Goal: Task Accomplishment & Management: Use online tool/utility

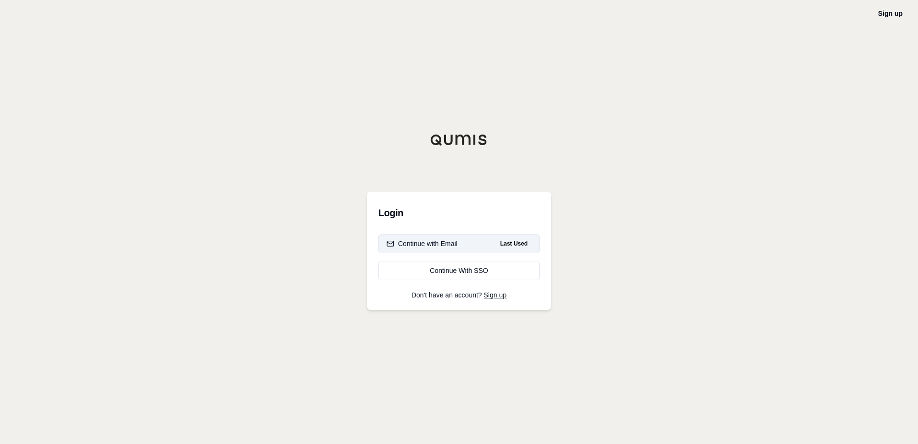
click at [433, 245] on div "Continue with Email" at bounding box center [422, 244] width 71 height 10
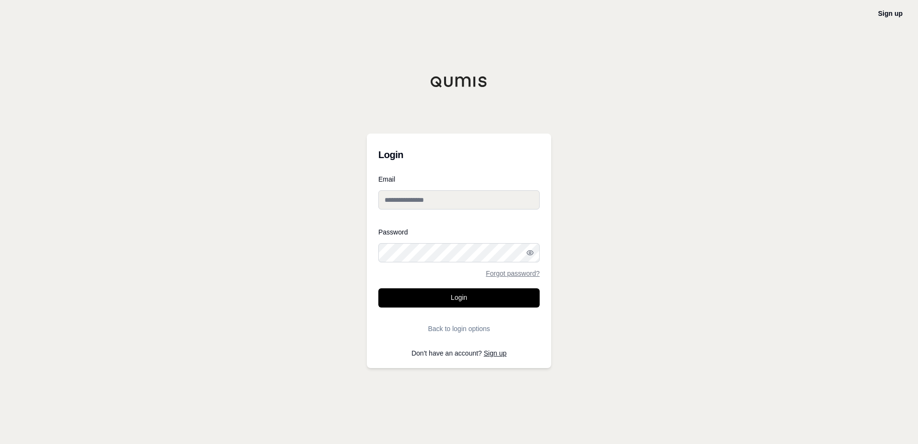
type input "**********"
click at [460, 301] on button "Login" at bounding box center [459, 297] width 161 height 19
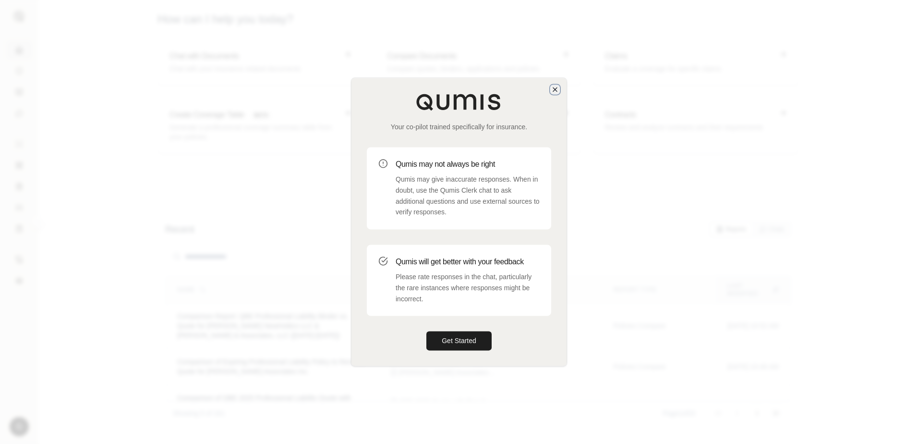
click at [553, 91] on icon "button" at bounding box center [555, 89] width 4 height 4
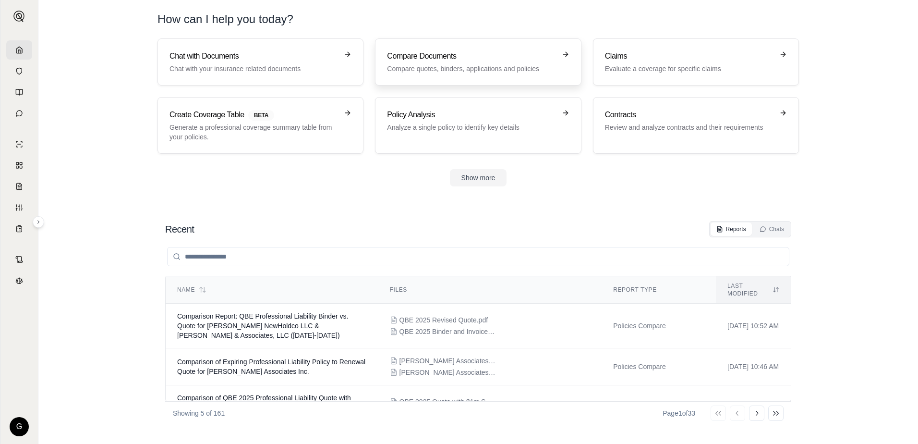
click at [463, 59] on h3 "Compare Documents" at bounding box center [471, 56] width 169 height 12
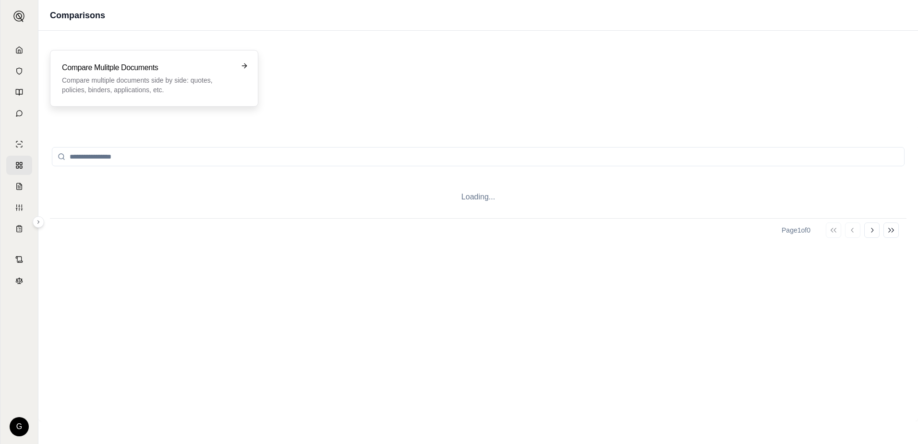
click at [142, 73] on h3 "Compare Mulitple Documents" at bounding box center [147, 68] width 171 height 12
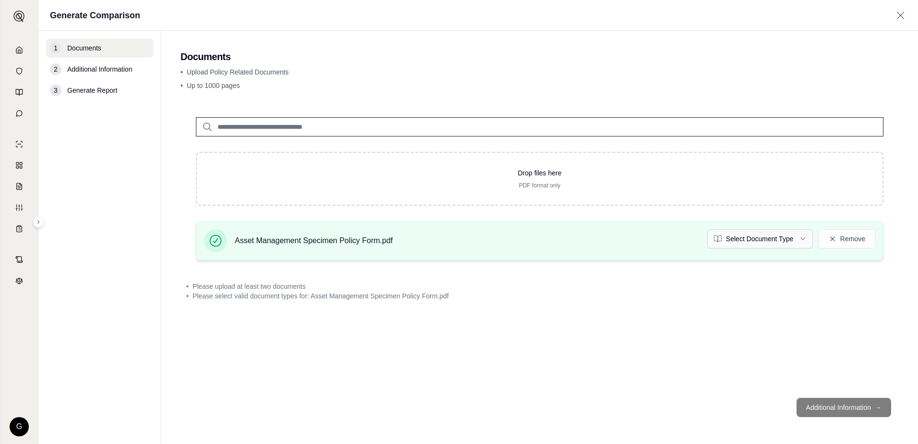
click at [804, 239] on html "G Generate Comparison 1 Documents 2 Additional Information 3 Generate Report Do…" at bounding box center [459, 222] width 918 height 444
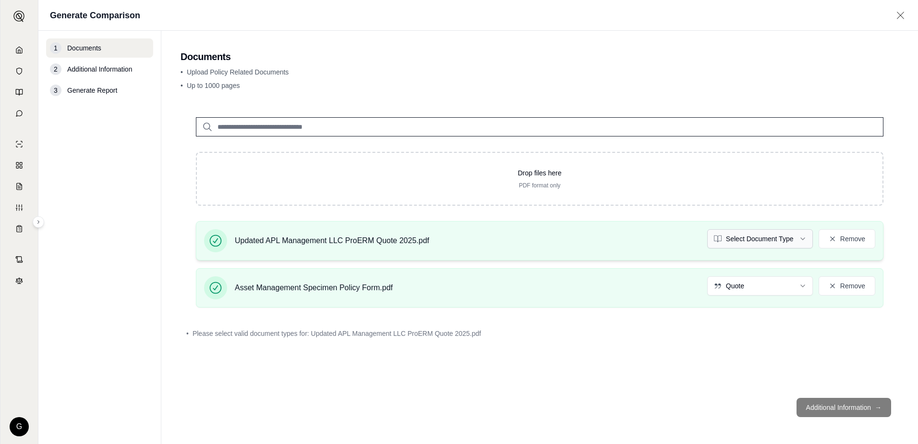
click at [805, 236] on html "G Generate Comparison 1 Documents 2 Additional Information 3 Generate Report Do…" at bounding box center [459, 222] width 918 height 444
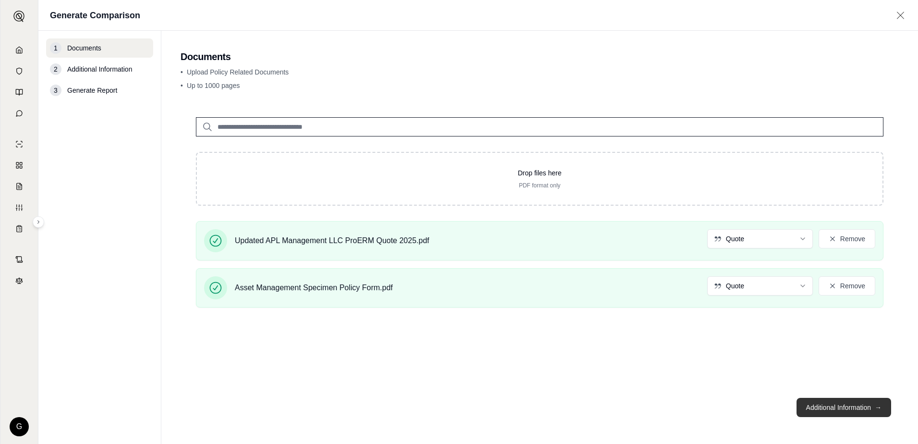
click at [823, 404] on button "Additional Information →" at bounding box center [844, 407] width 95 height 19
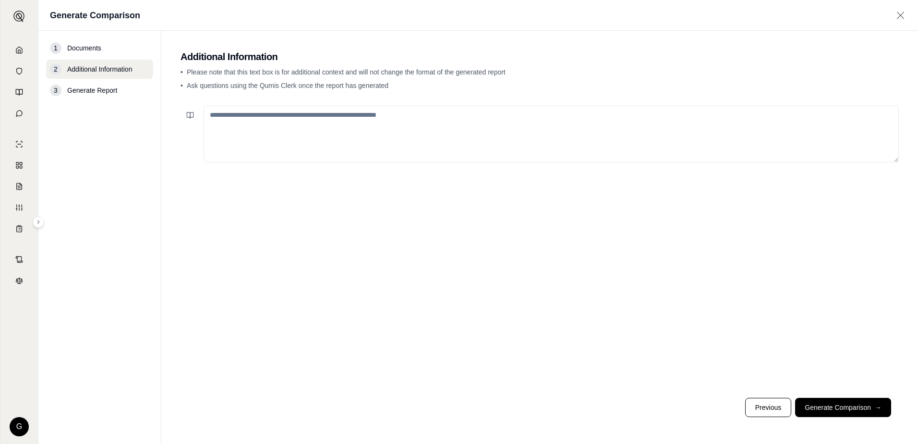
click at [266, 115] on textarea at bounding box center [552, 134] width 696 height 57
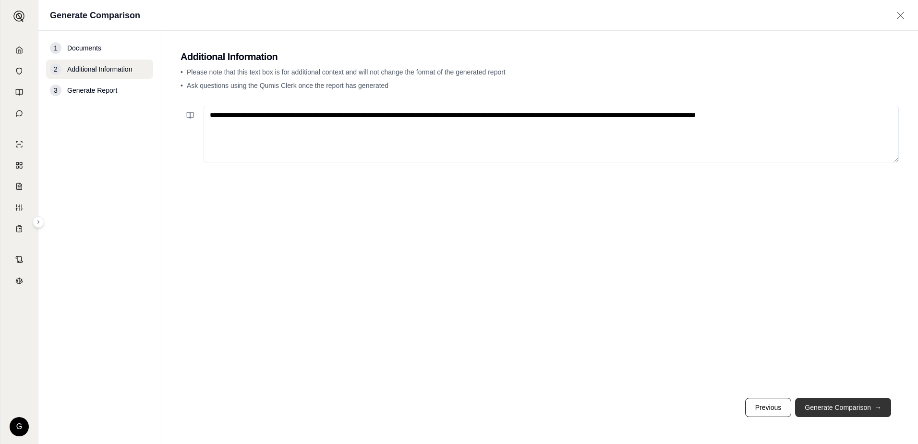
type textarea "**********"
click at [837, 409] on button "Generate Comparison →" at bounding box center [843, 407] width 96 height 19
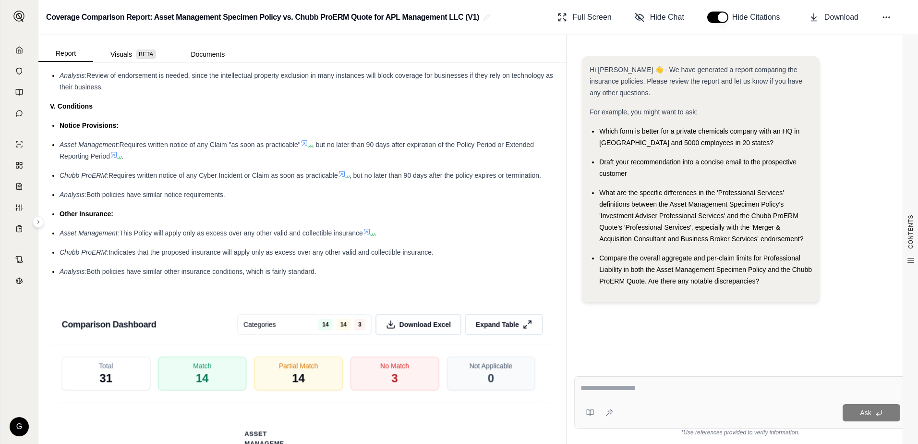
scroll to position [1797, 0]
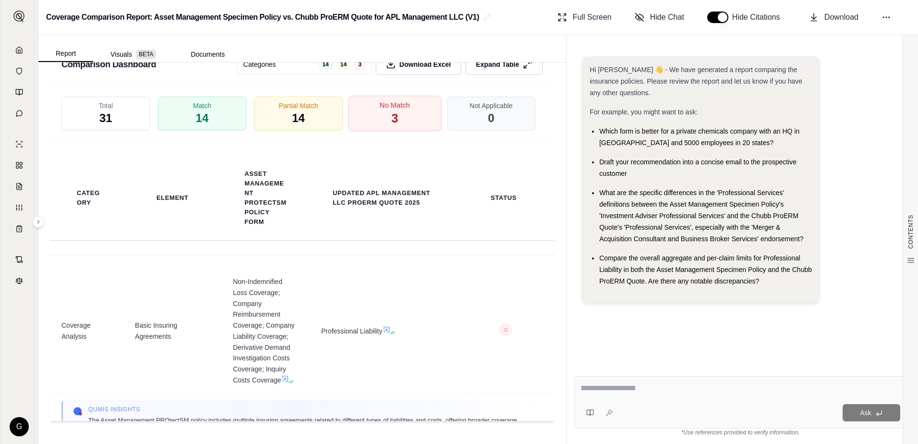
click at [391, 116] on span "3" at bounding box center [394, 118] width 7 height 16
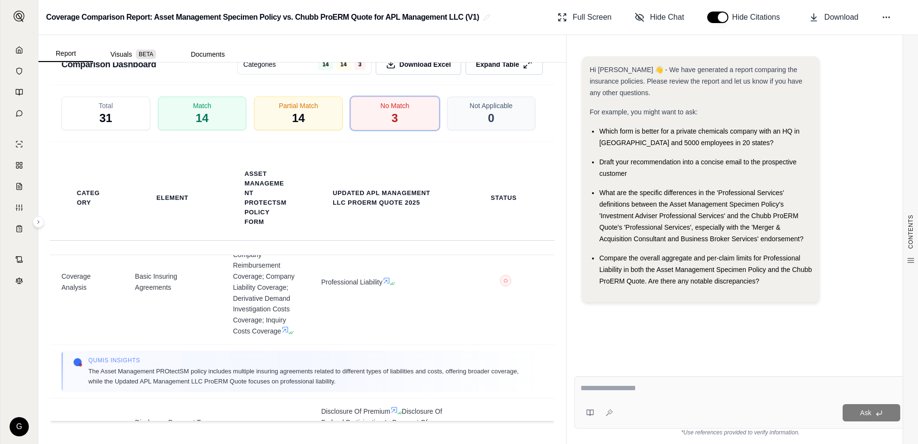
scroll to position [47, 0]
click at [298, 115] on span "14" at bounding box center [298, 118] width 13 height 16
click at [287, 115] on div "Partial Match 14" at bounding box center [298, 114] width 93 height 36
click at [298, 118] on span "14" at bounding box center [298, 118] width 13 height 16
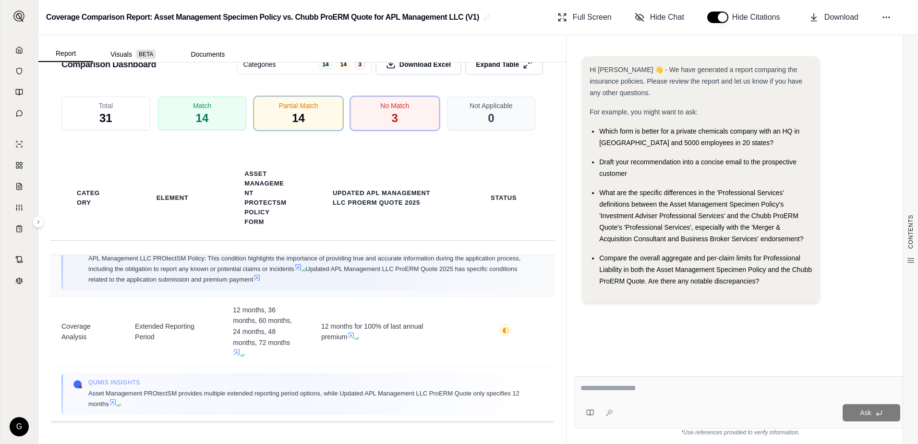
scroll to position [479, 0]
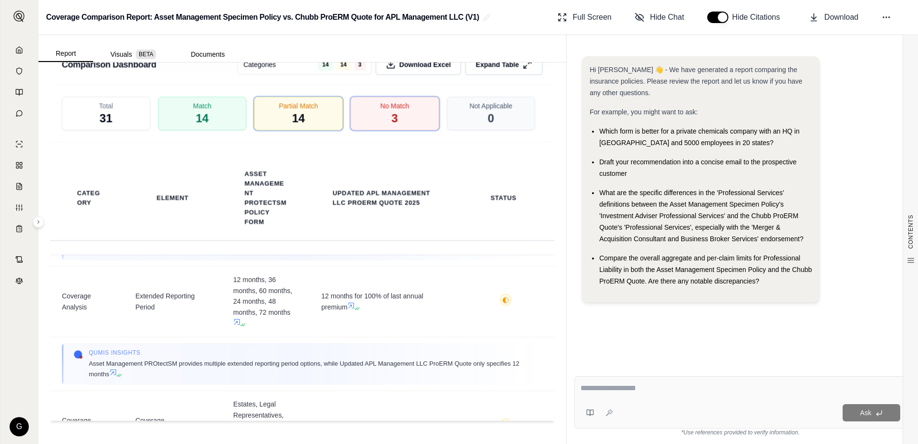
click at [604, 387] on textarea at bounding box center [741, 388] width 320 height 12
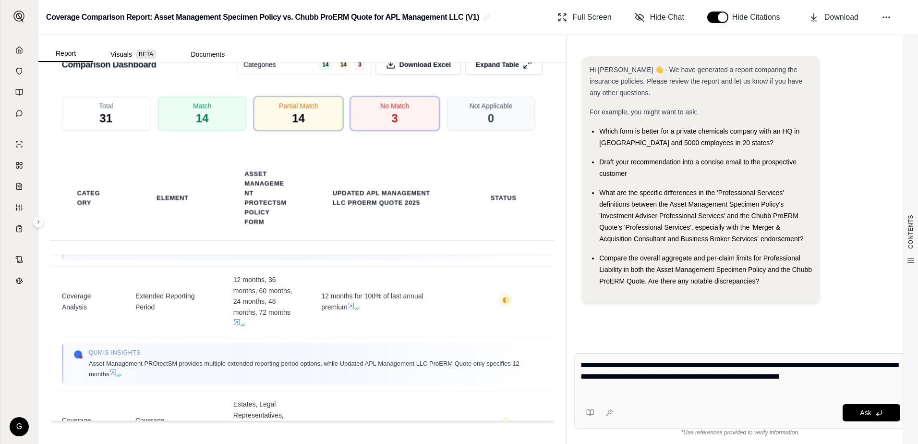
type textarea "**********"
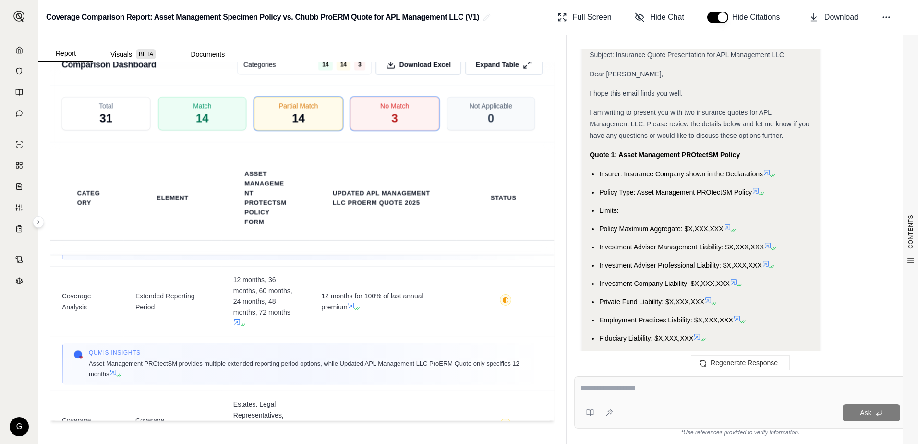
scroll to position [2077, 0]
click at [591, 97] on span "I hope this email finds you well." at bounding box center [636, 94] width 93 height 8
click at [588, 93] on div "Analysis: Okay, I need to compose an email that presents both insurance quotes …" at bounding box center [701, 69] width 238 height 3531
click at [590, 94] on span "I hope this email finds you well." at bounding box center [636, 94] width 93 height 8
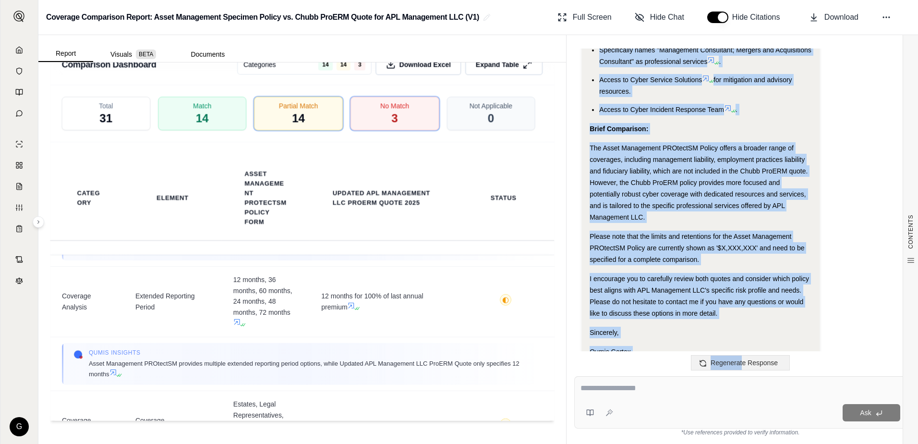
scroll to position [3566, 0]
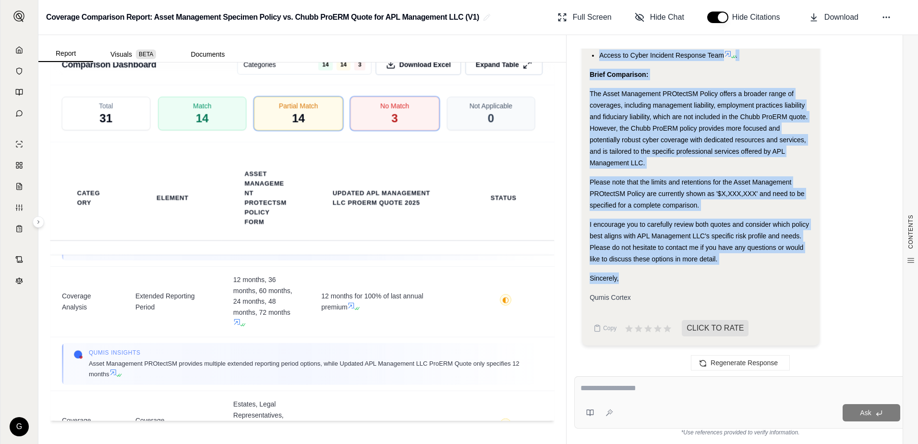
drag, startPoint x: 590, startPoint y: 94, endPoint x: 746, endPoint y: 282, distance: 245.0
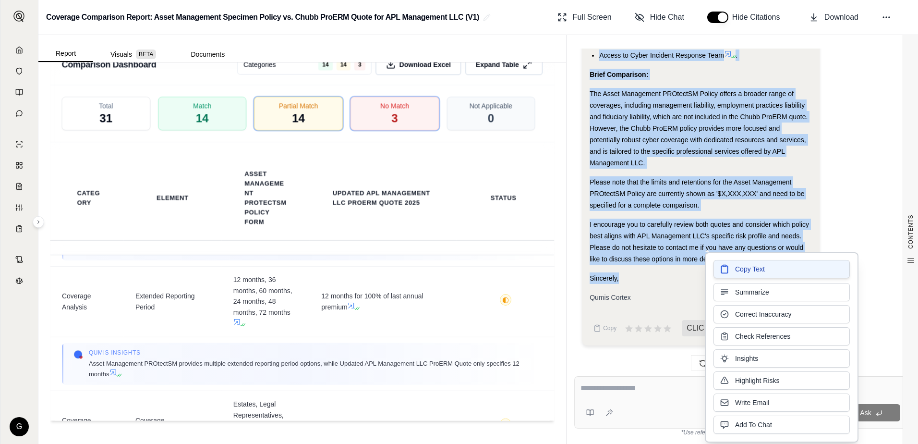
drag, startPoint x: 746, startPoint y: 282, endPoint x: 747, endPoint y: 269, distance: 13.0
click at [747, 269] on span "Copy Text" at bounding box center [750, 269] width 30 height 10
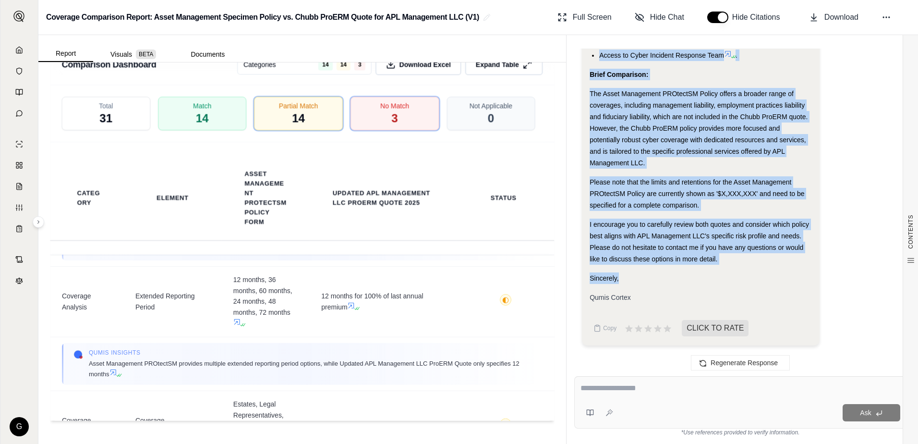
click at [610, 389] on textarea at bounding box center [741, 388] width 320 height 12
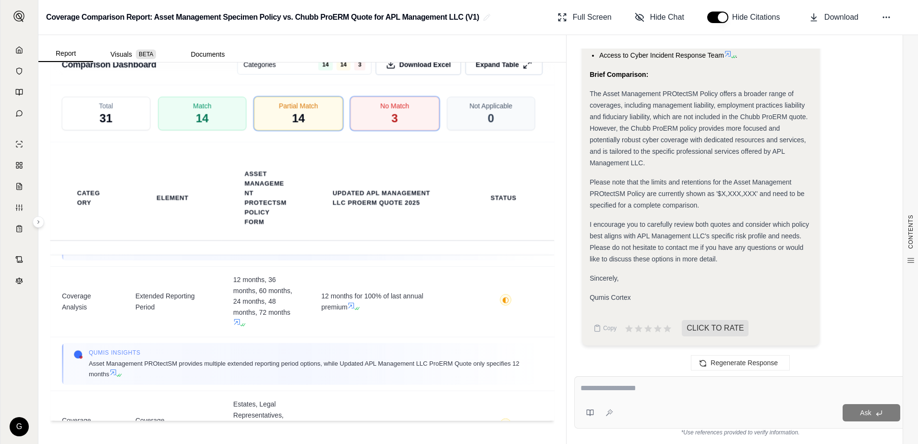
click at [610, 389] on textarea at bounding box center [741, 388] width 320 height 12
type textarea "**********"
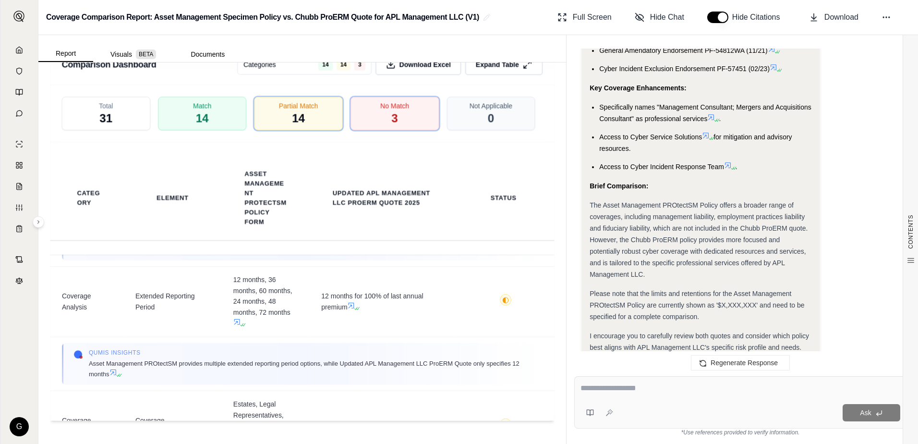
scroll to position [5512, 0]
click at [589, 388] on textarea at bounding box center [741, 388] width 320 height 12
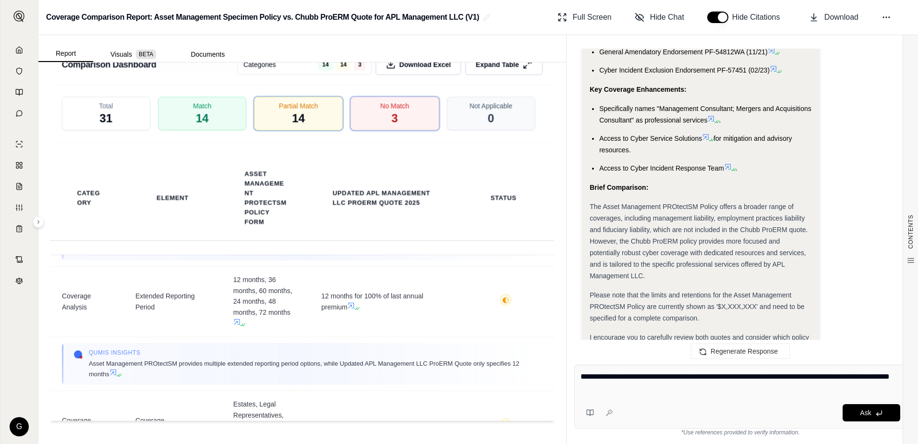
type textarea "**********"
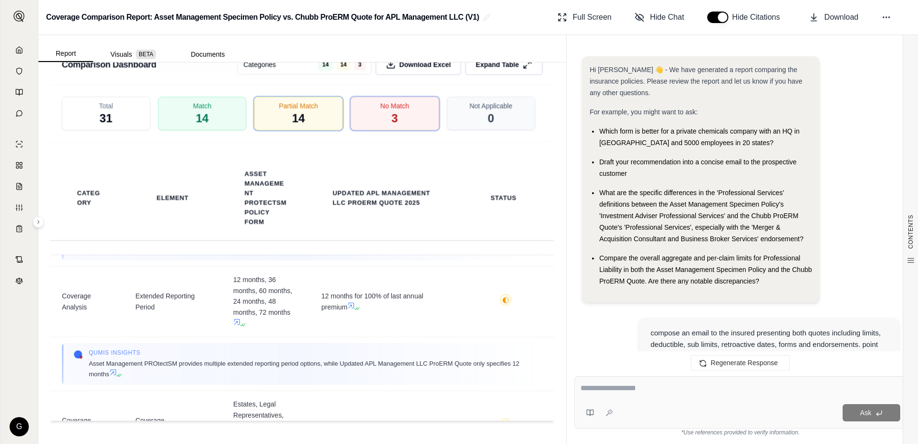
scroll to position [6043, 0]
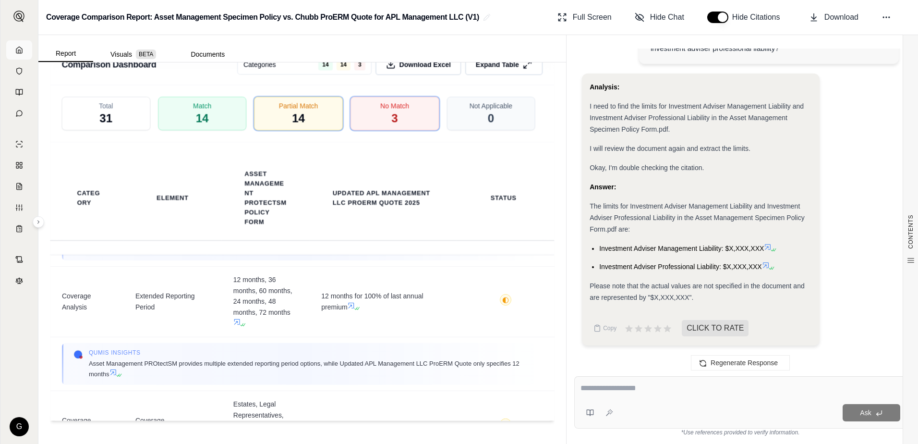
click at [18, 53] on icon at bounding box center [19, 50] width 6 height 6
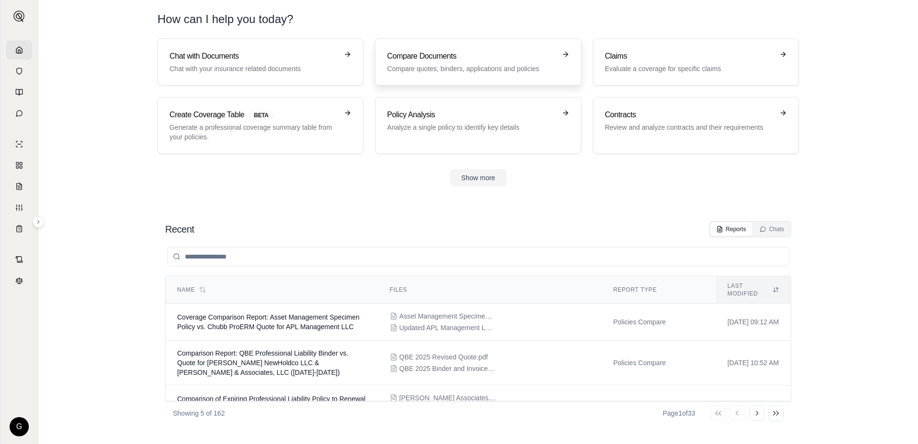
click at [503, 65] on p "Compare quotes, binders, applications and policies" at bounding box center [471, 69] width 169 height 10
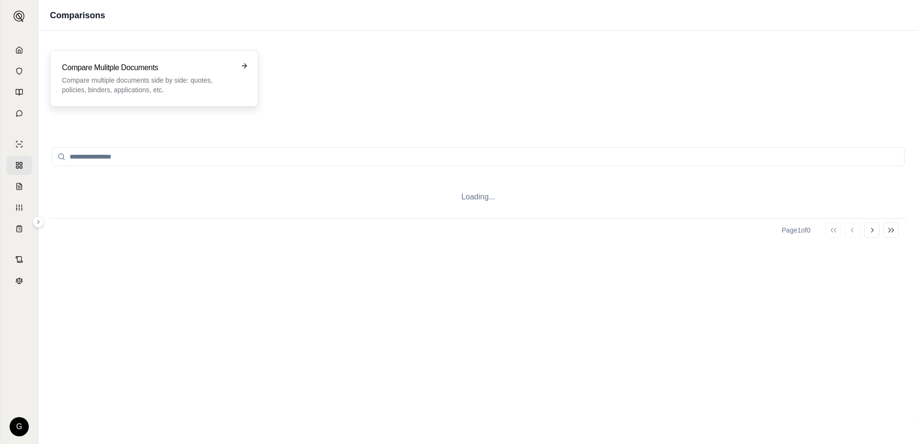
click at [208, 75] on div "Compare Mulitple Documents Compare multiple documents side by side: quotes, pol…" at bounding box center [147, 78] width 171 height 33
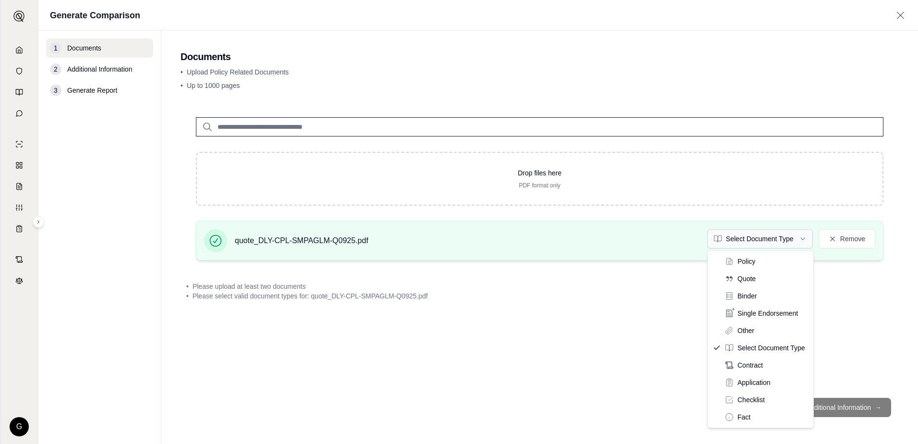
click at [803, 235] on html "G Generate Comparison 1 Documents 2 Additional Information 3 Generate Report Do…" at bounding box center [459, 222] width 918 height 444
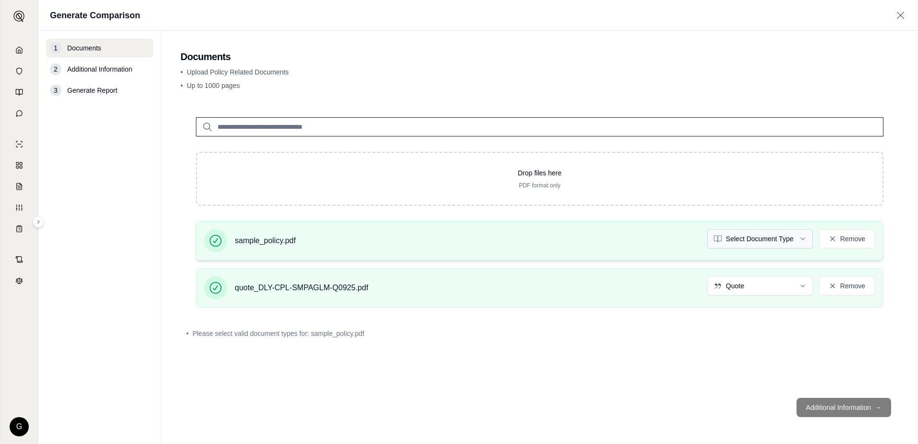
click at [803, 237] on html "G Generate Comparison 1 Documents 2 Additional Information 3 Generate Report Do…" at bounding box center [459, 222] width 918 height 444
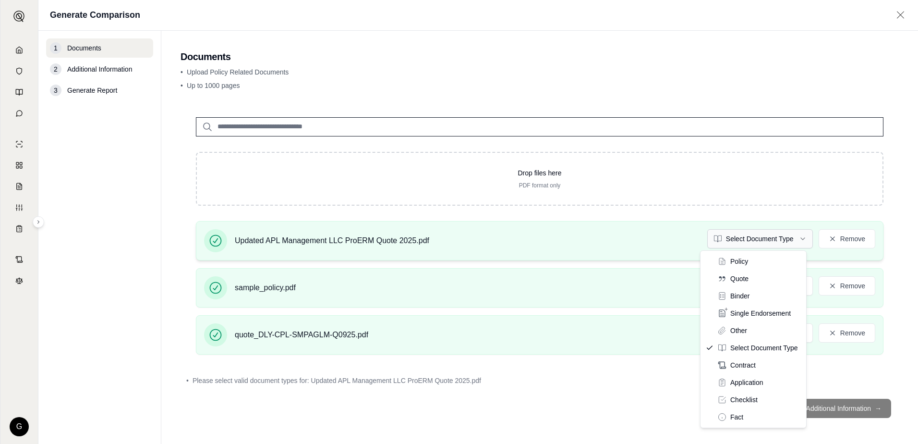
click at [797, 236] on html "G Generate Comparison 1 Documents 2 Additional Information 3 Generate Report Do…" at bounding box center [459, 222] width 918 height 444
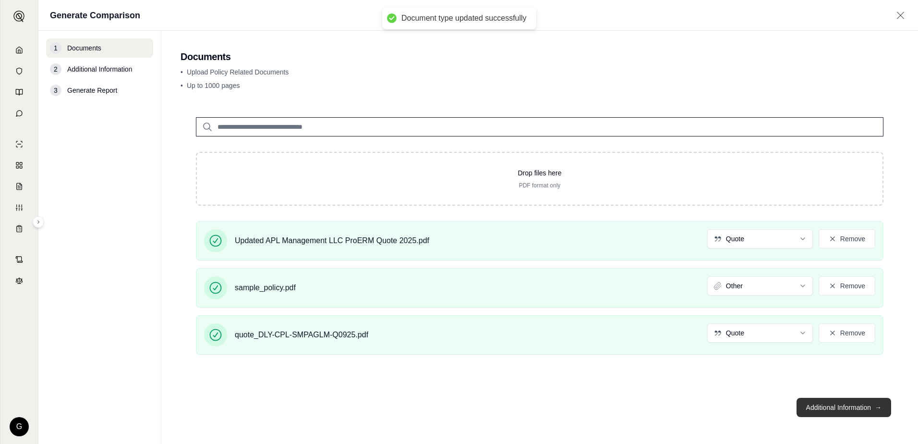
click at [850, 408] on button "Additional Information →" at bounding box center [844, 407] width 95 height 19
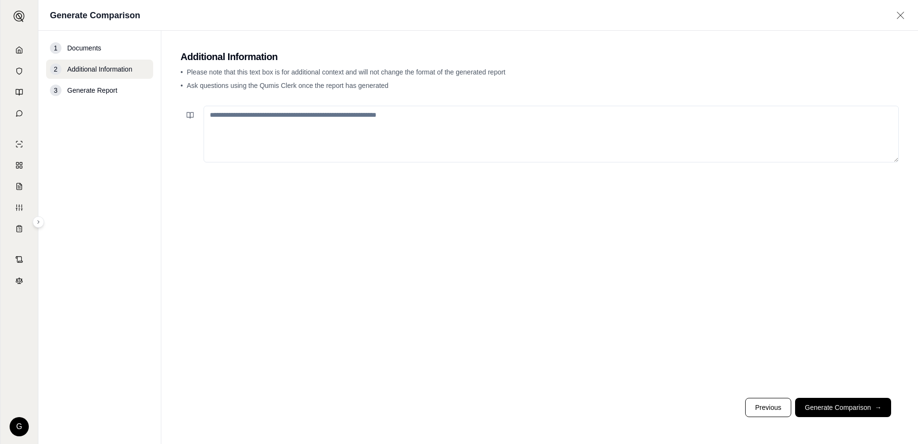
click at [220, 113] on textarea at bounding box center [552, 134] width 696 height 57
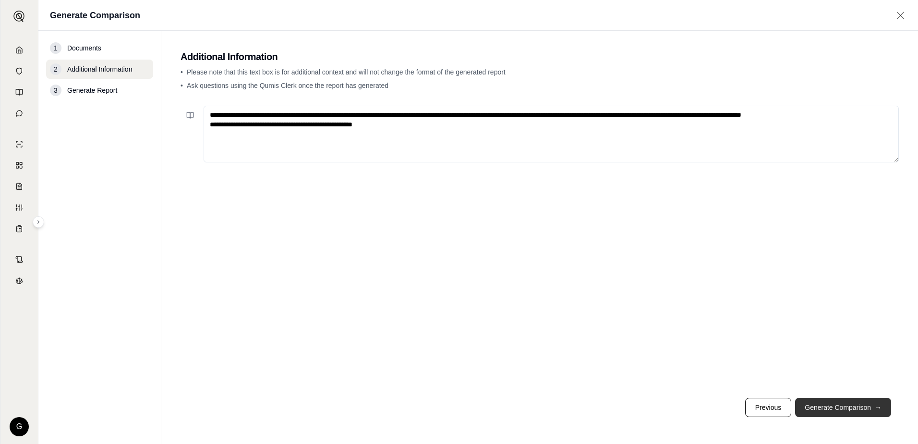
type textarea "**********"
click at [832, 406] on button "Generate Comparison →" at bounding box center [843, 407] width 96 height 19
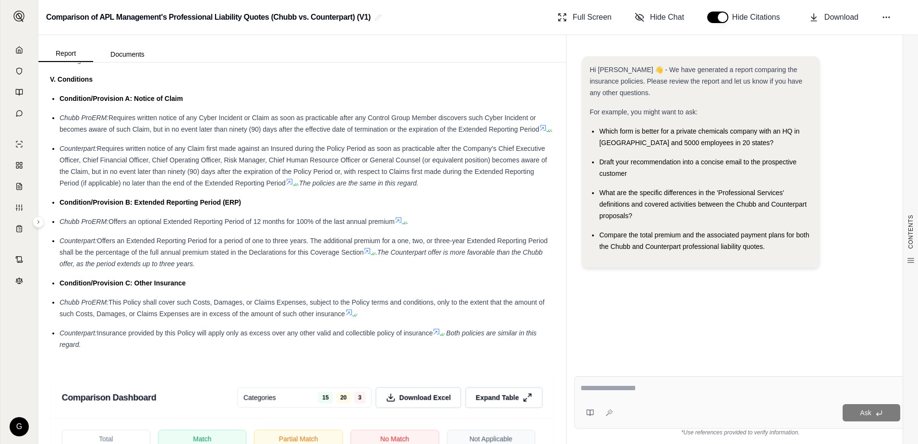
scroll to position [1914, 0]
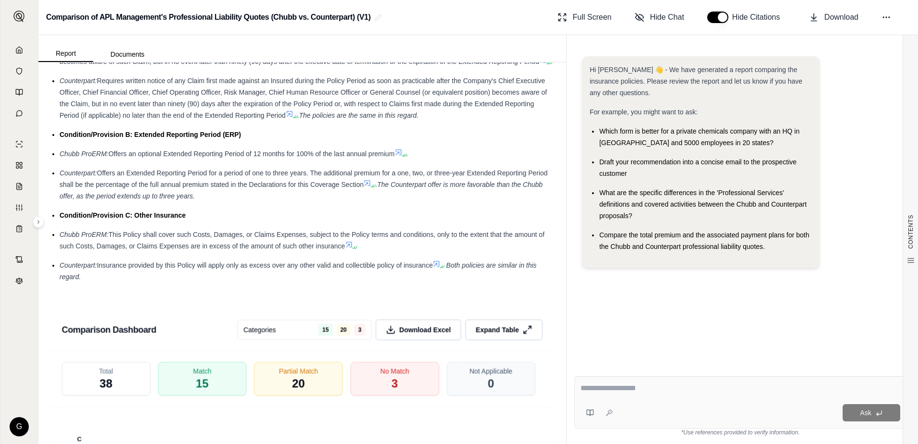
click at [599, 391] on textarea at bounding box center [741, 388] width 320 height 12
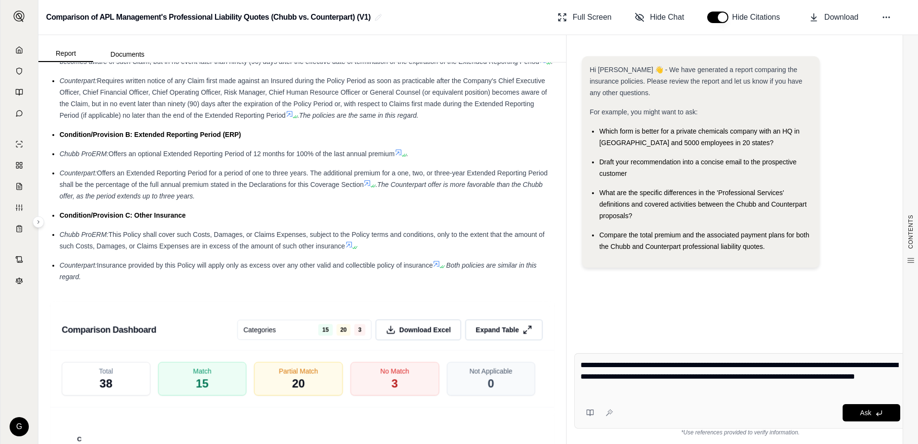
type textarea "**********"
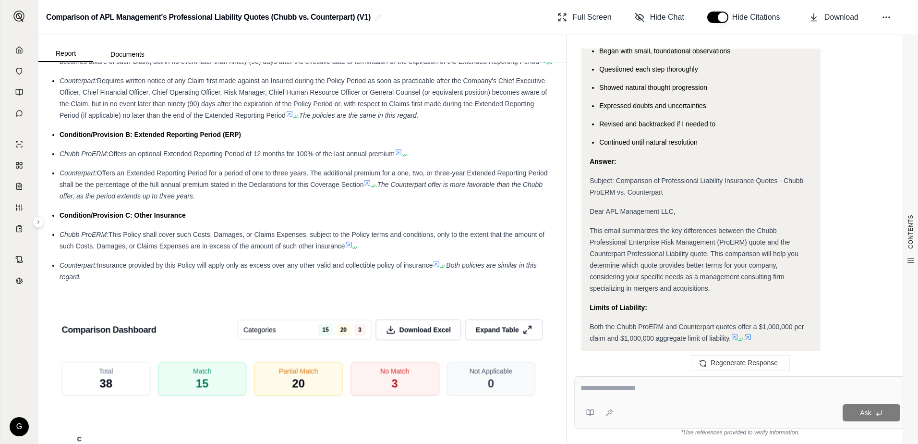
scroll to position [1222, 0]
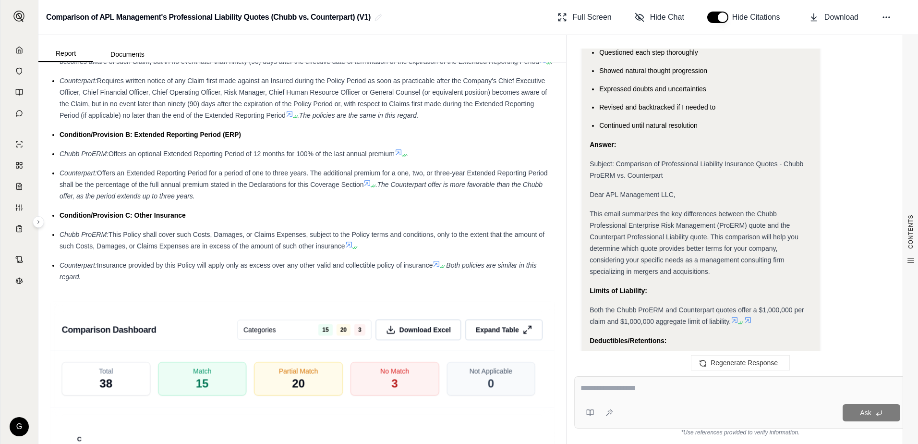
click at [590, 215] on span "This email summarizes the key differences between the Chubb Professional Enterp…" at bounding box center [694, 242] width 209 height 65
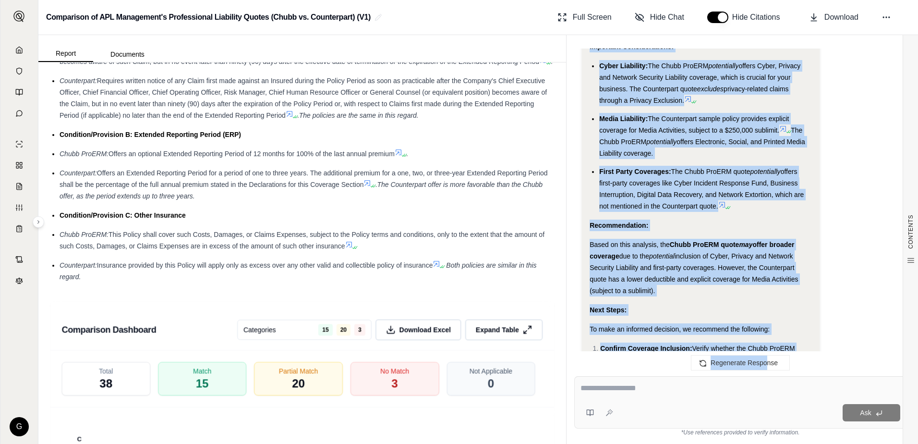
scroll to position [2006, 0]
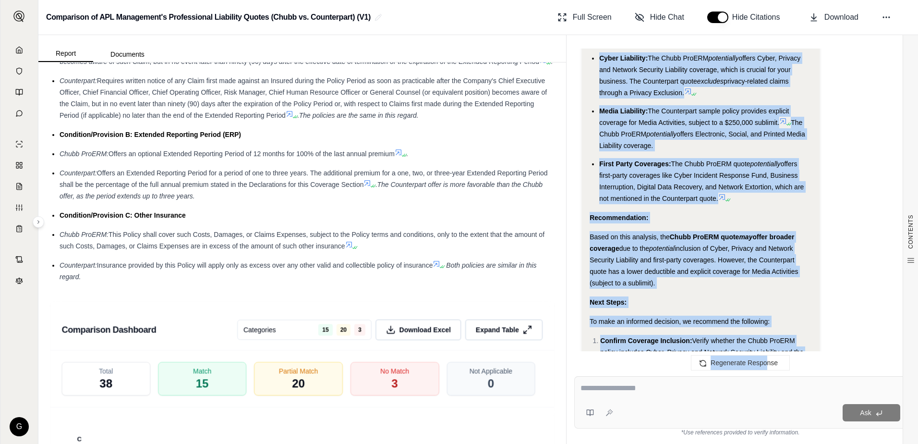
drag, startPoint x: 590, startPoint y: 215, endPoint x: 767, endPoint y: 287, distance: 190.6
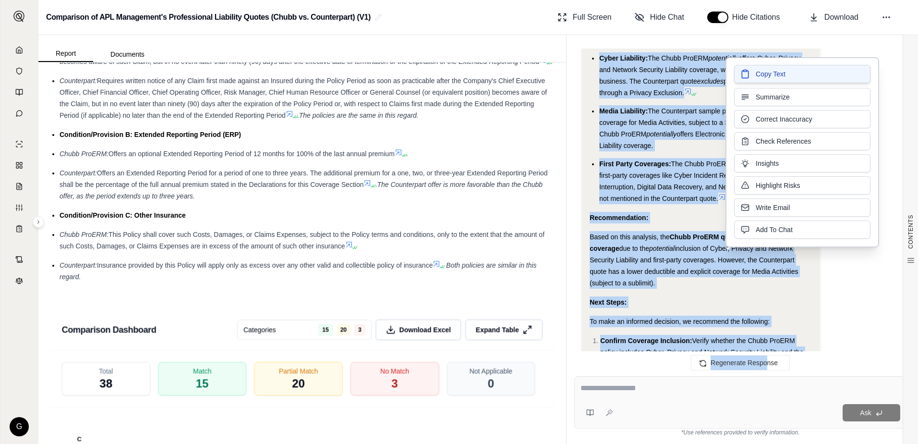
click at [771, 74] on span "Copy Text" at bounding box center [771, 74] width 30 height 10
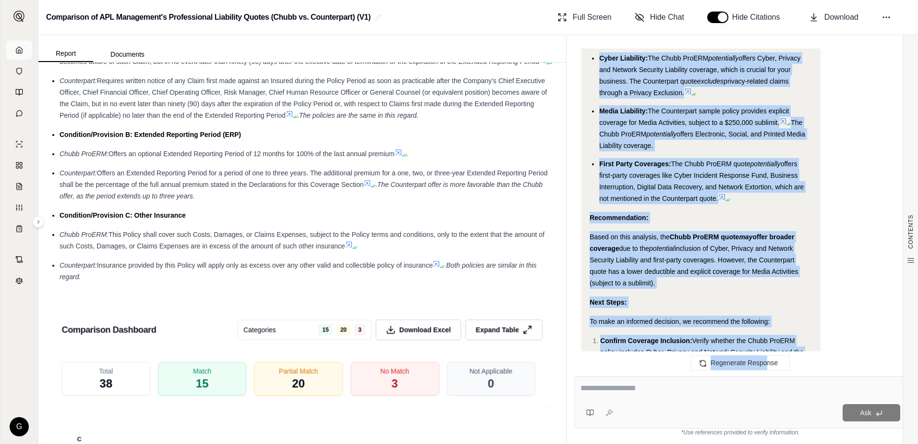
click at [18, 51] on icon at bounding box center [19, 50] width 8 height 8
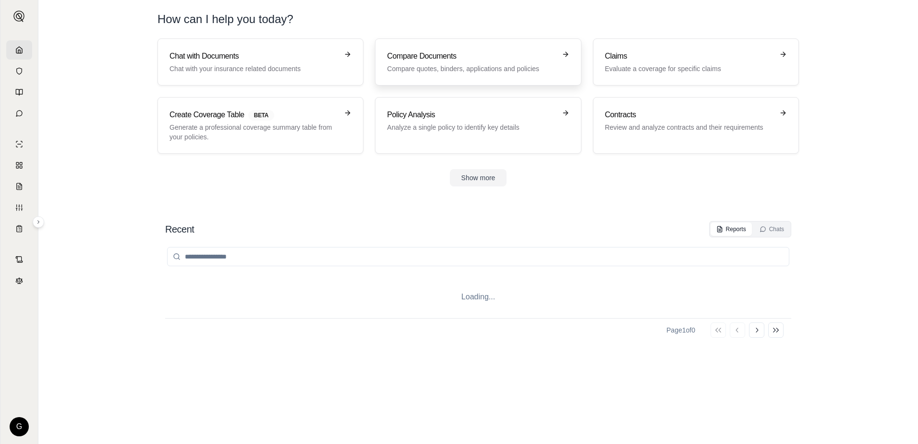
click at [440, 60] on h3 "Compare Documents" at bounding box center [471, 56] width 169 height 12
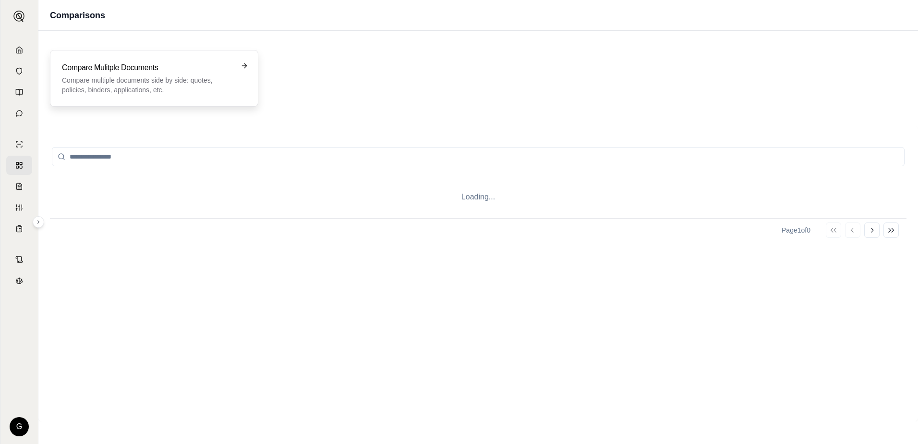
click at [166, 91] on p "Compare multiple documents side by side: quotes, policies, binders, application…" at bounding box center [147, 84] width 171 height 19
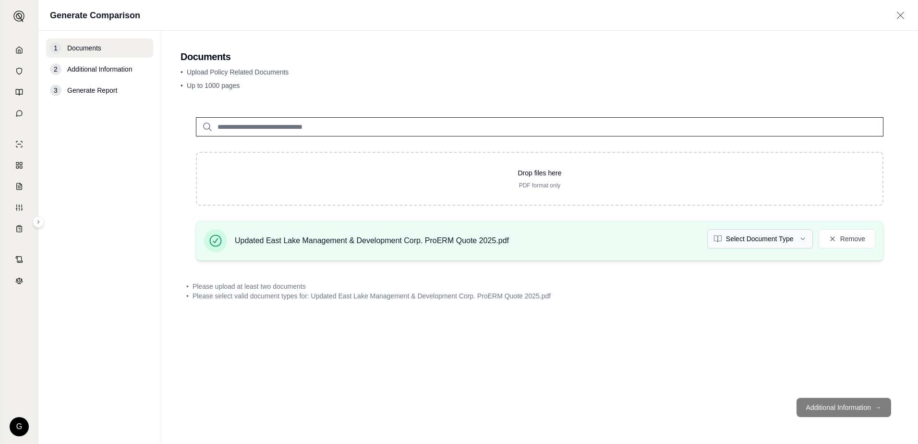
click at [806, 237] on html "G Generate Comparison 1 Documents 2 Additional Information 3 Generate Report Do…" at bounding box center [459, 222] width 918 height 444
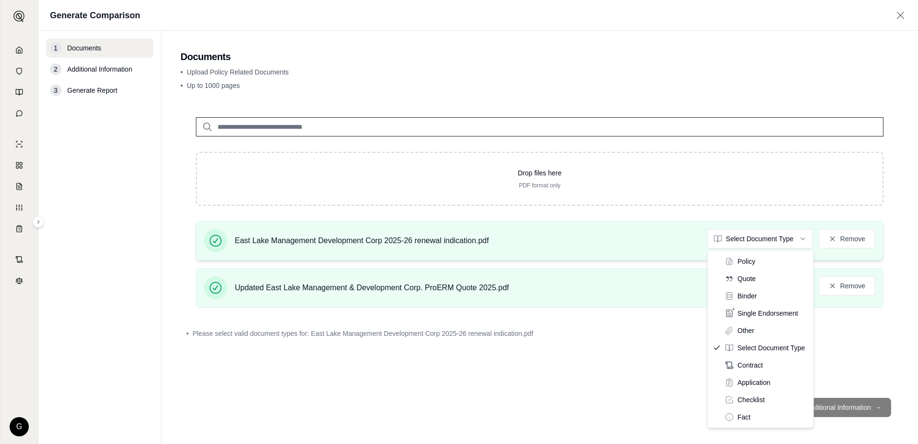
click at [806, 240] on html "G Generate Comparison 1 Documents 2 Additional Information 3 Generate Report Do…" at bounding box center [459, 222] width 918 height 444
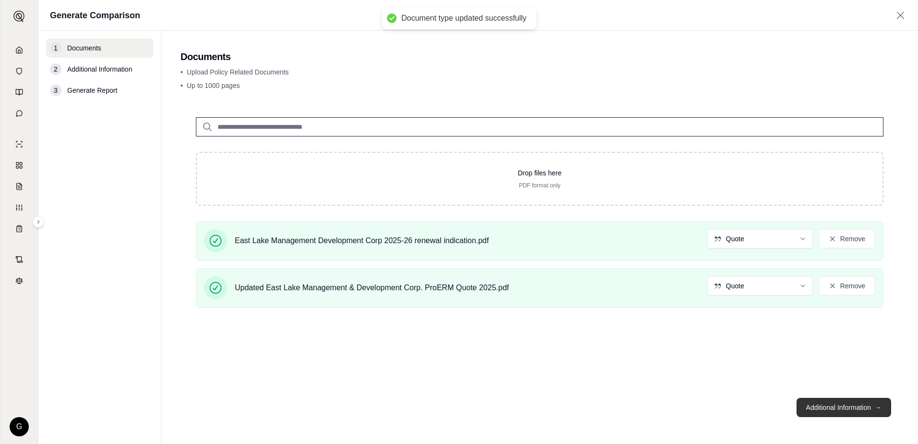
click at [828, 405] on button "Additional Information →" at bounding box center [844, 407] width 95 height 19
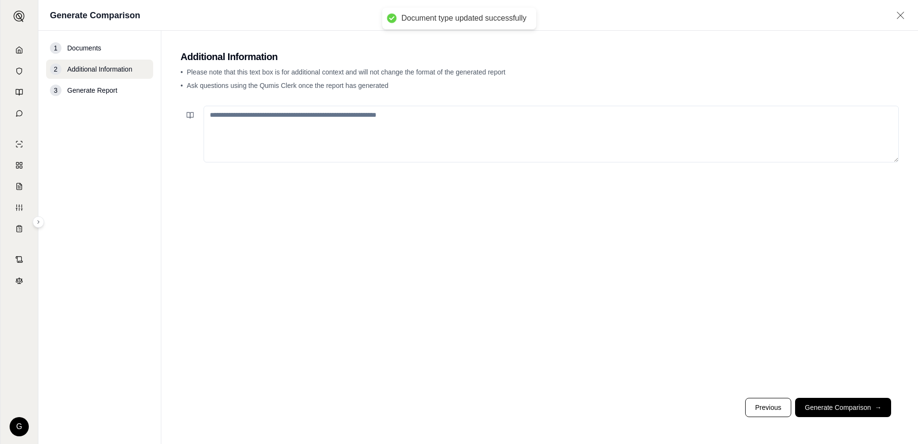
click at [276, 122] on textarea at bounding box center [552, 134] width 696 height 57
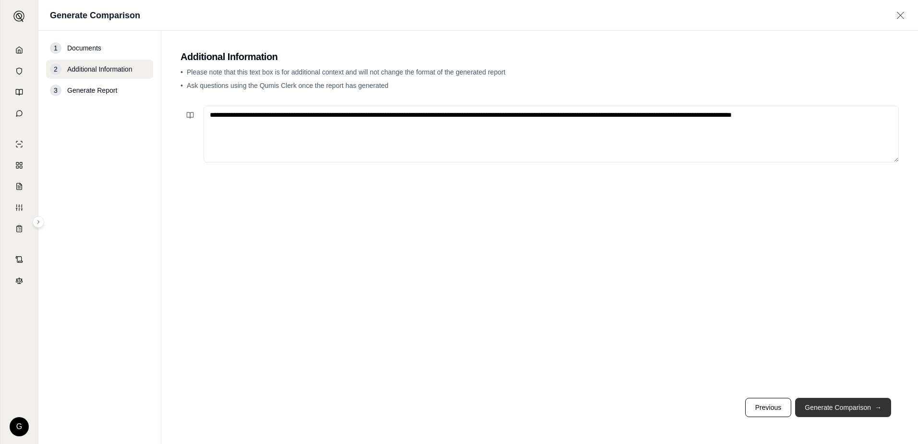
type textarea "**********"
click at [837, 407] on button "Generate Comparison →" at bounding box center [843, 407] width 96 height 19
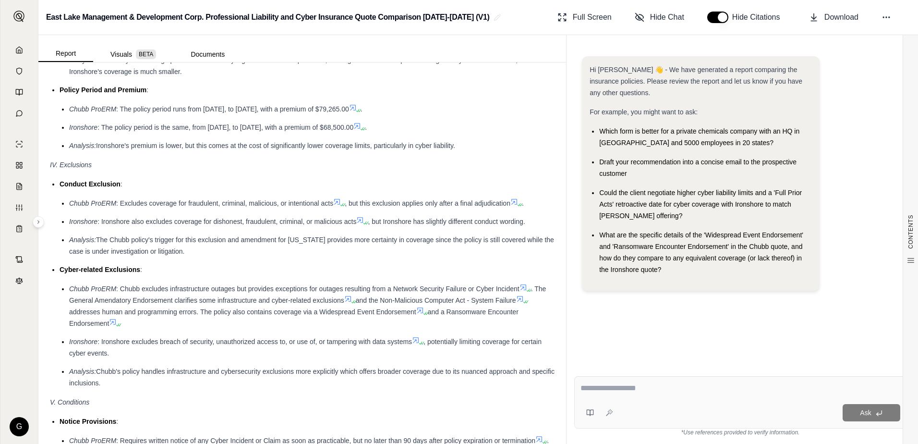
scroll to position [1249, 0]
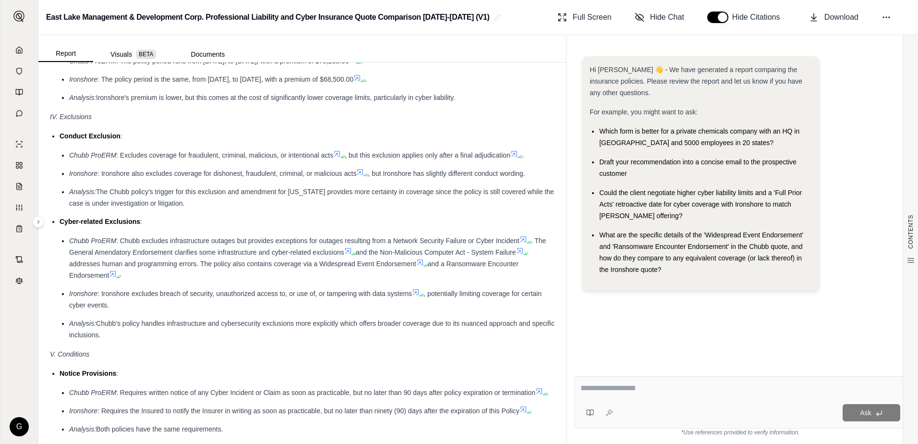
click at [618, 387] on textarea at bounding box center [741, 388] width 320 height 12
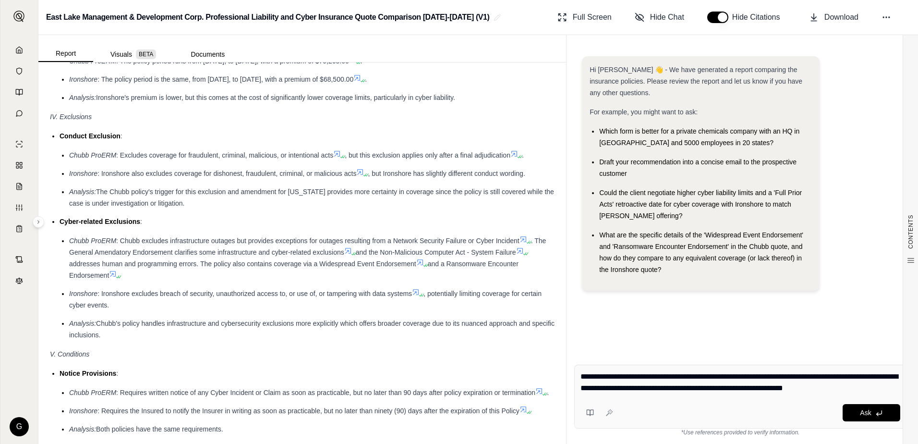
type textarea "**********"
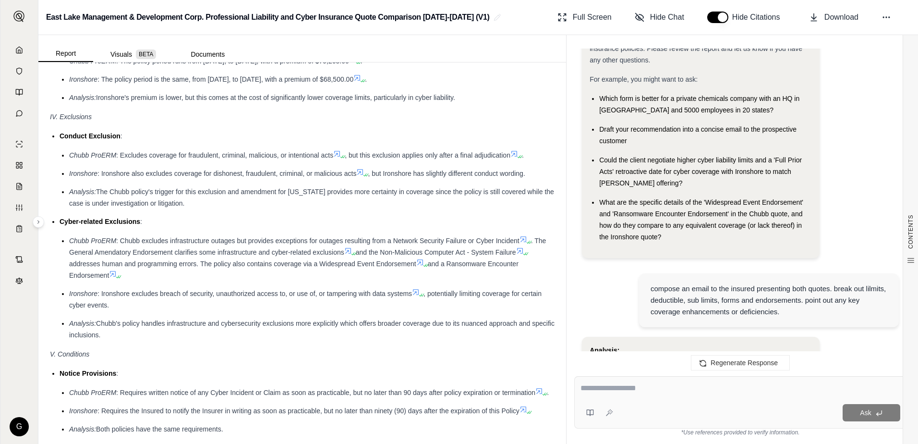
scroll to position [0, 0]
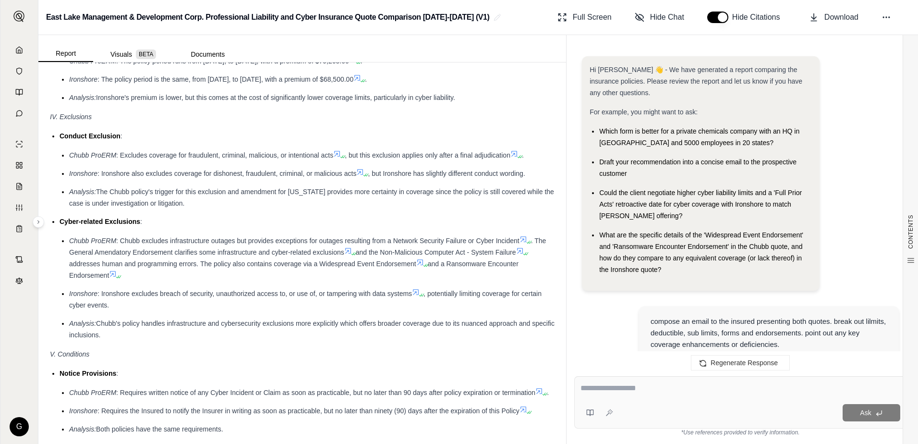
click at [609, 389] on textarea at bounding box center [741, 388] width 320 height 12
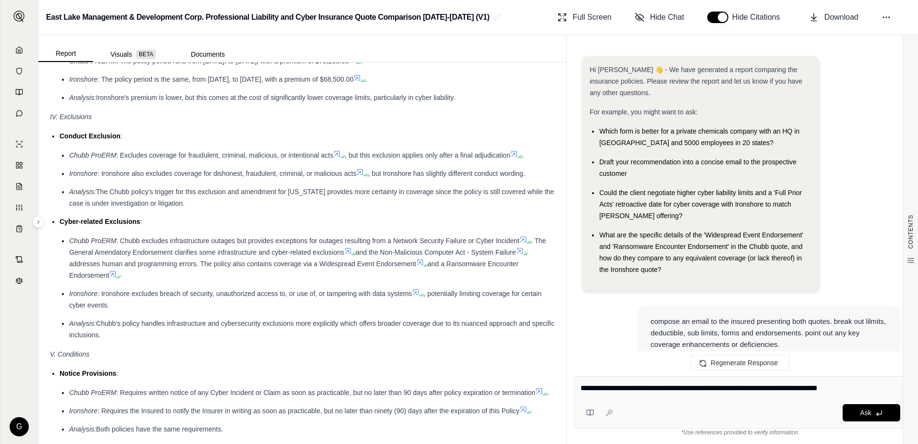
type textarea "**********"
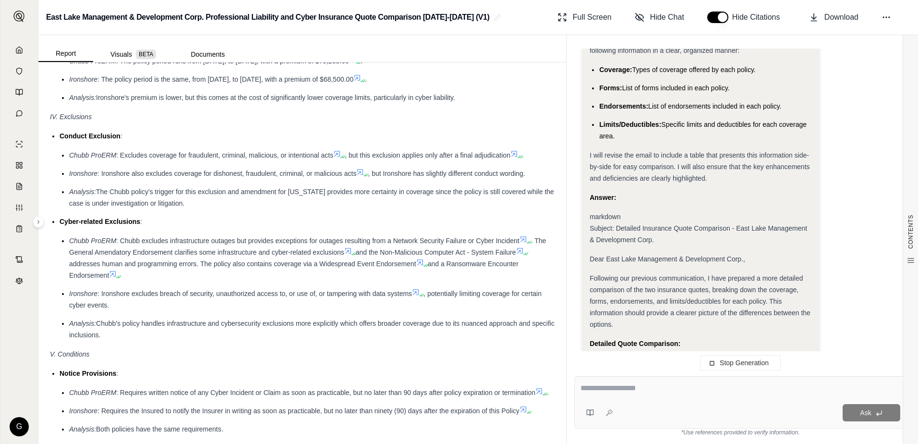
scroll to position [1236, 0]
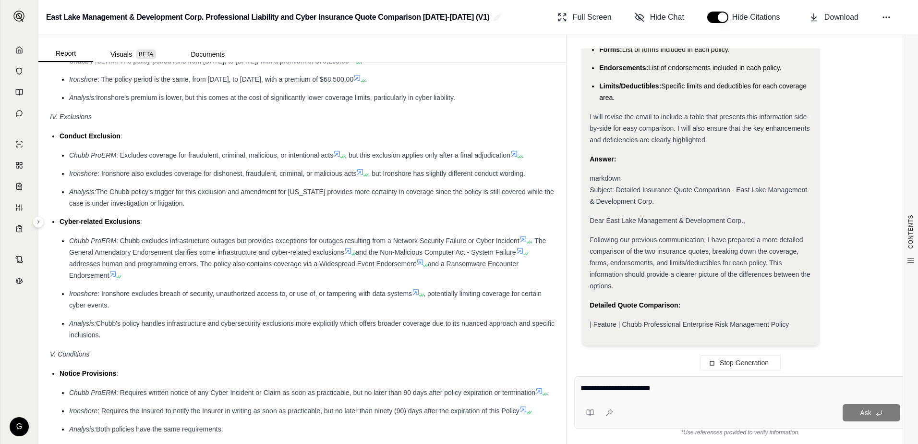
type textarea "**********"
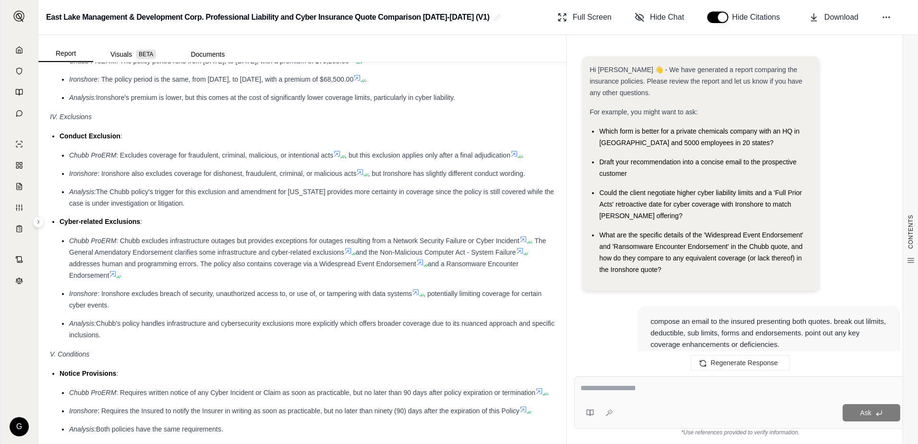
scroll to position [1302, 0]
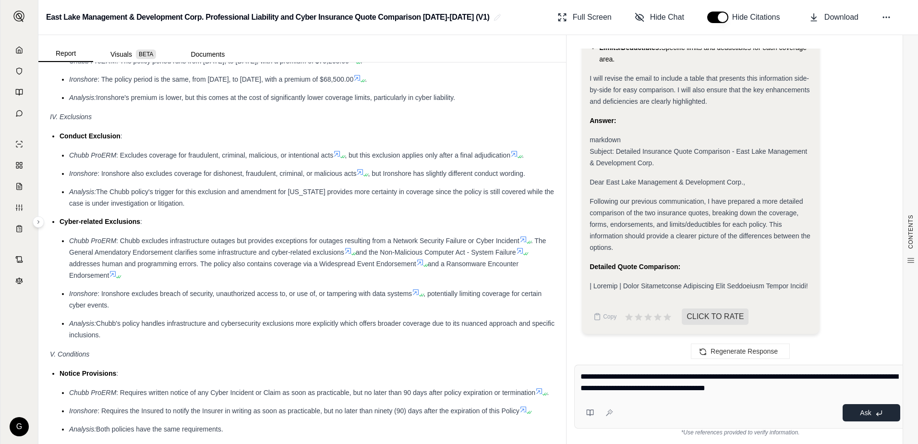
type textarea "**********"
click at [874, 412] on button "Ask" at bounding box center [872, 412] width 58 height 17
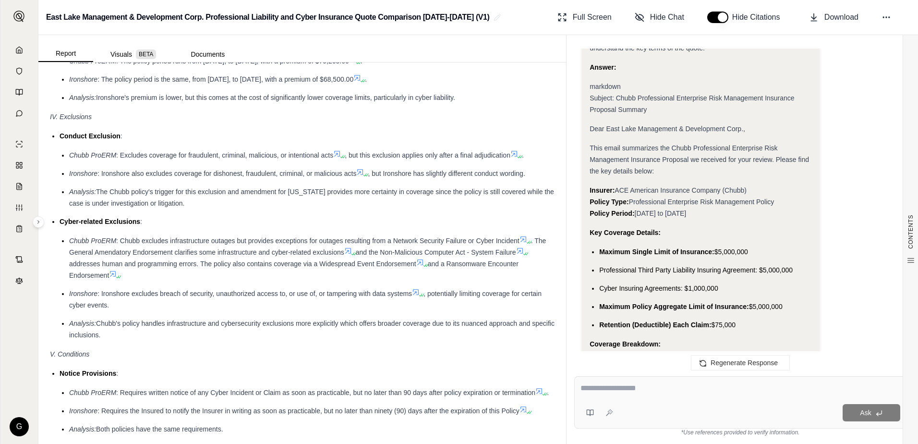
scroll to position [1858, 0]
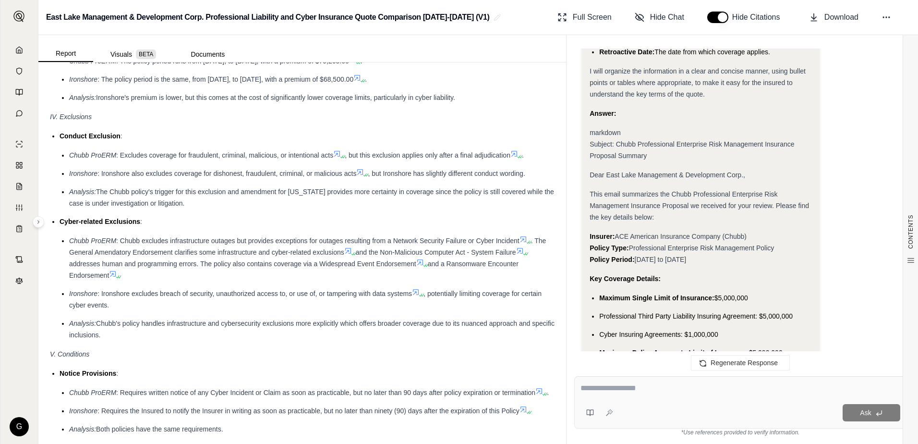
click at [592, 214] on span "This email summarizes the Chubb Professional Enterprise Risk Management Insuran…" at bounding box center [700, 205] width 220 height 31
click at [590, 216] on span "This email summarizes the Chubb Professional Enterprise Risk Management Insuran…" at bounding box center [700, 205] width 220 height 31
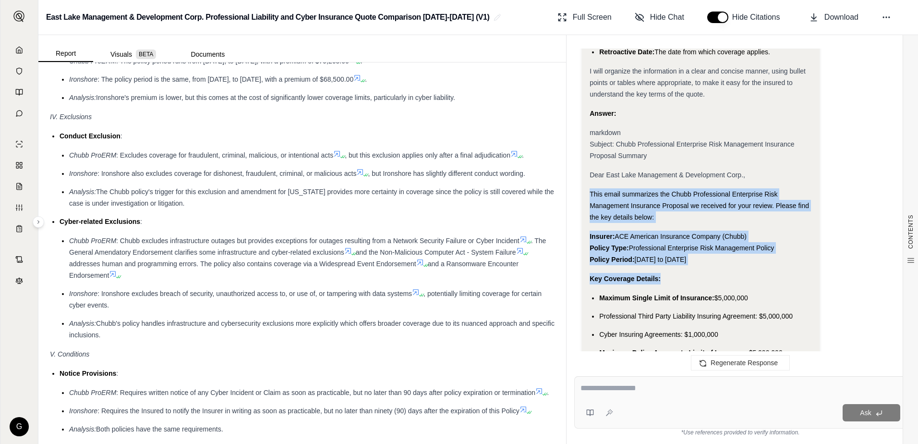
drag, startPoint x: 590, startPoint y: 216, endPoint x: 731, endPoint y: 329, distance: 180.7
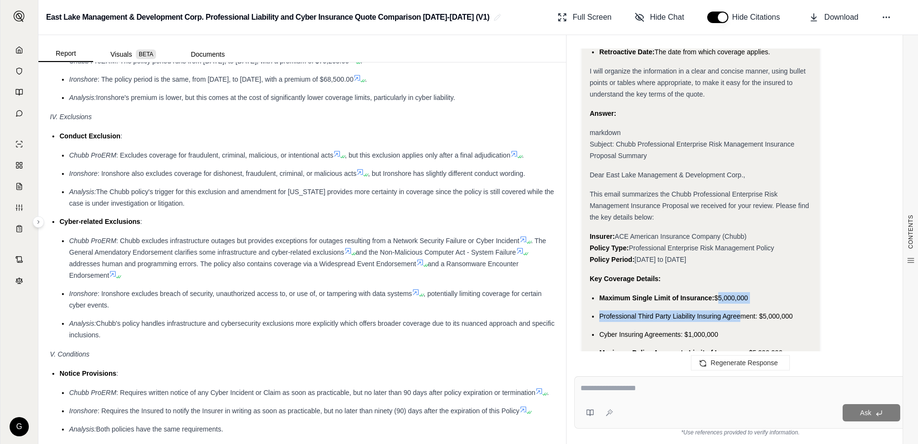
drag, startPoint x: 731, startPoint y: 329, endPoint x: 746, endPoint y: 350, distance: 25.7
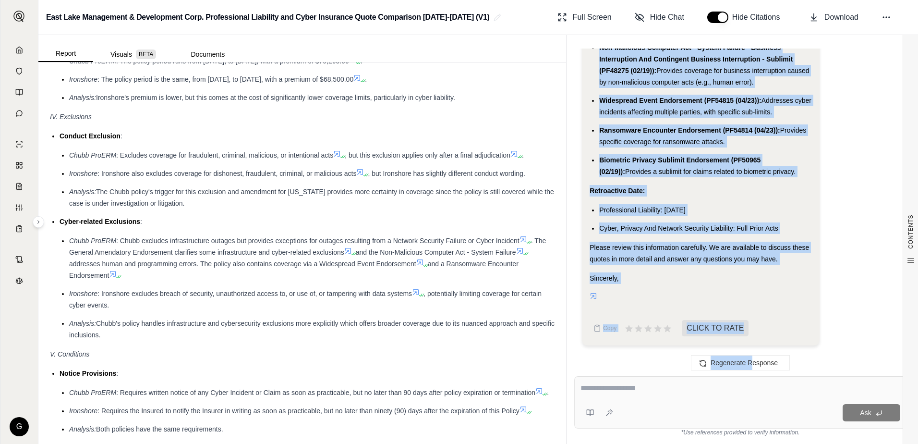
scroll to position [4164, 0]
drag, startPoint x: 590, startPoint y: 216, endPoint x: 767, endPoint y: 276, distance: 186.8
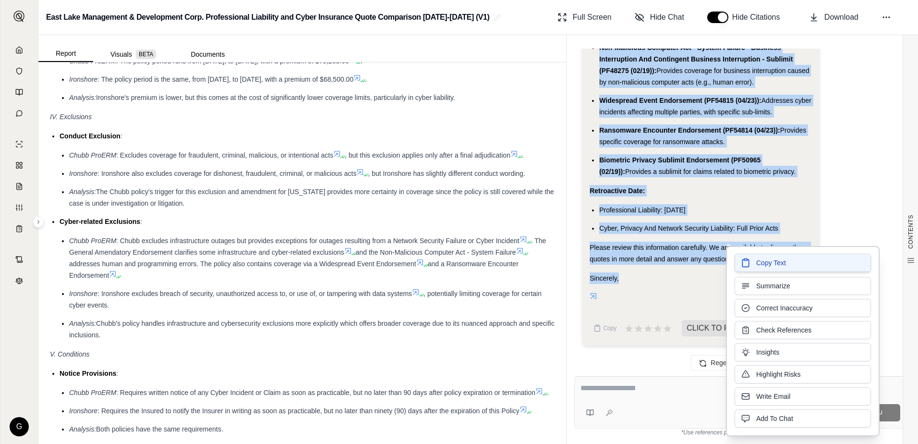
drag, startPoint x: 767, startPoint y: 276, endPoint x: 759, endPoint y: 264, distance: 14.9
click at [759, 264] on span "Copy Text" at bounding box center [772, 263] width 30 height 10
